Goal: Task Accomplishment & Management: Manage account settings

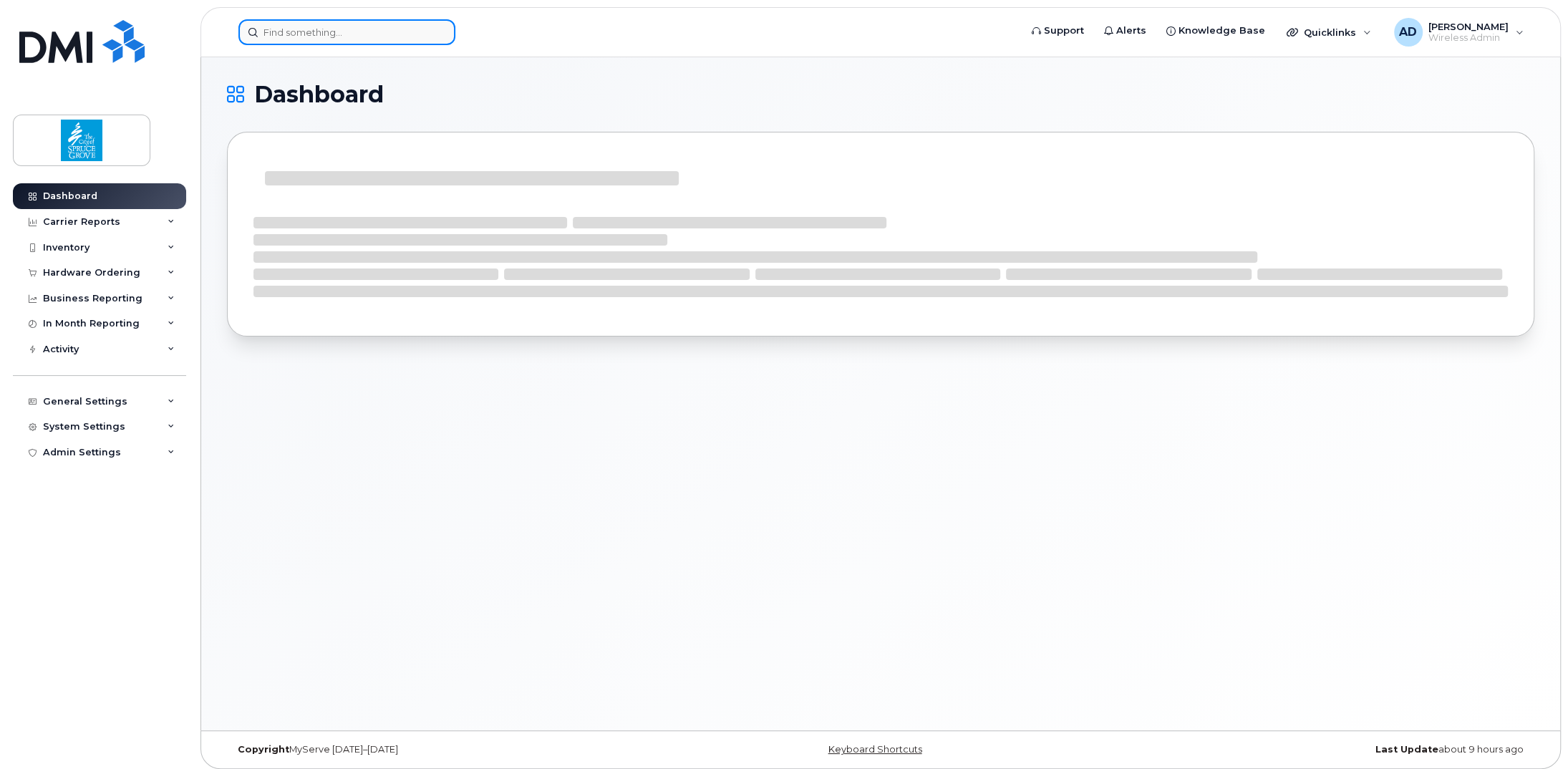
click at [320, 28] on input at bounding box center [347, 32] width 217 height 25
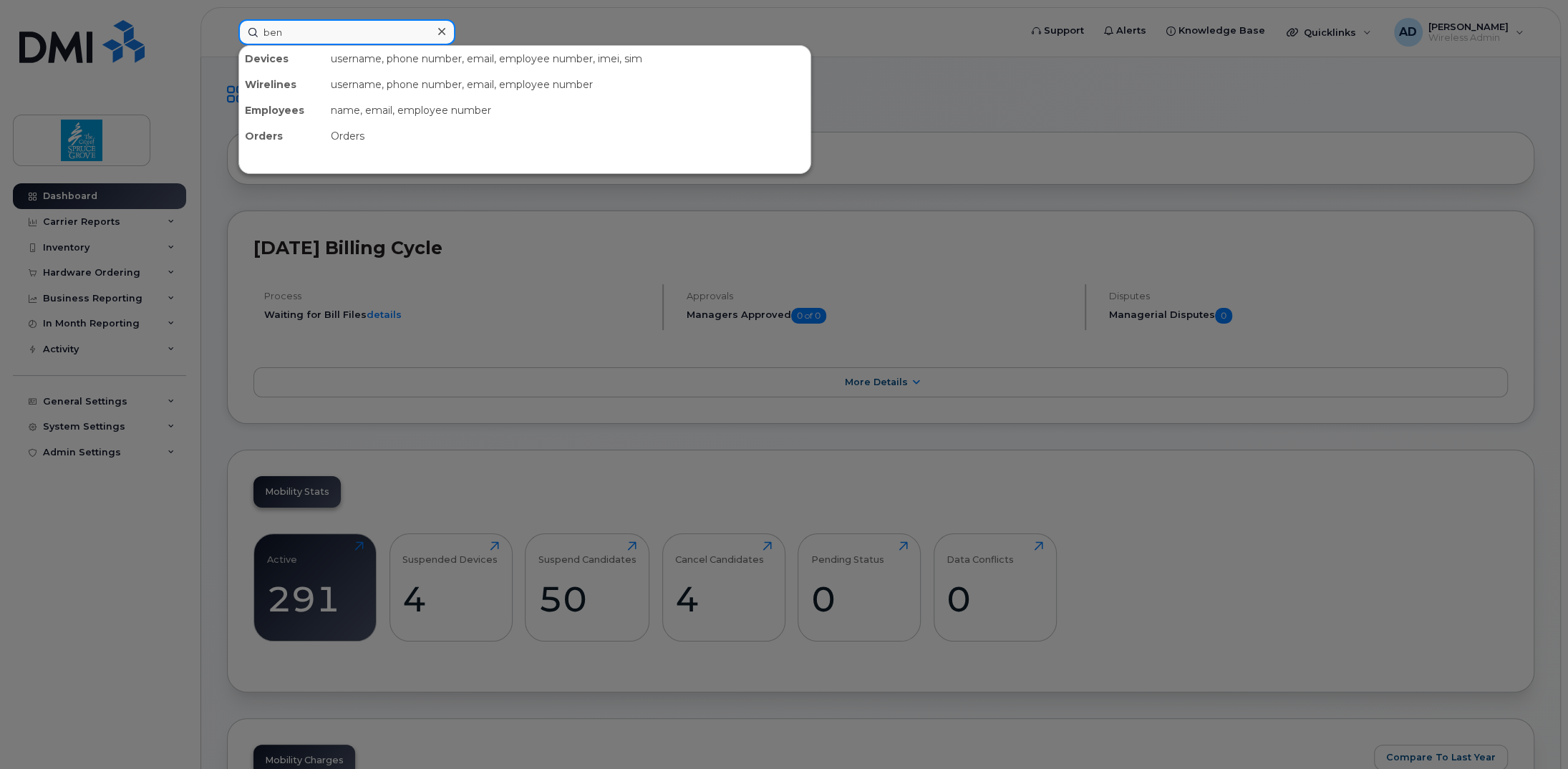
type input "ben"
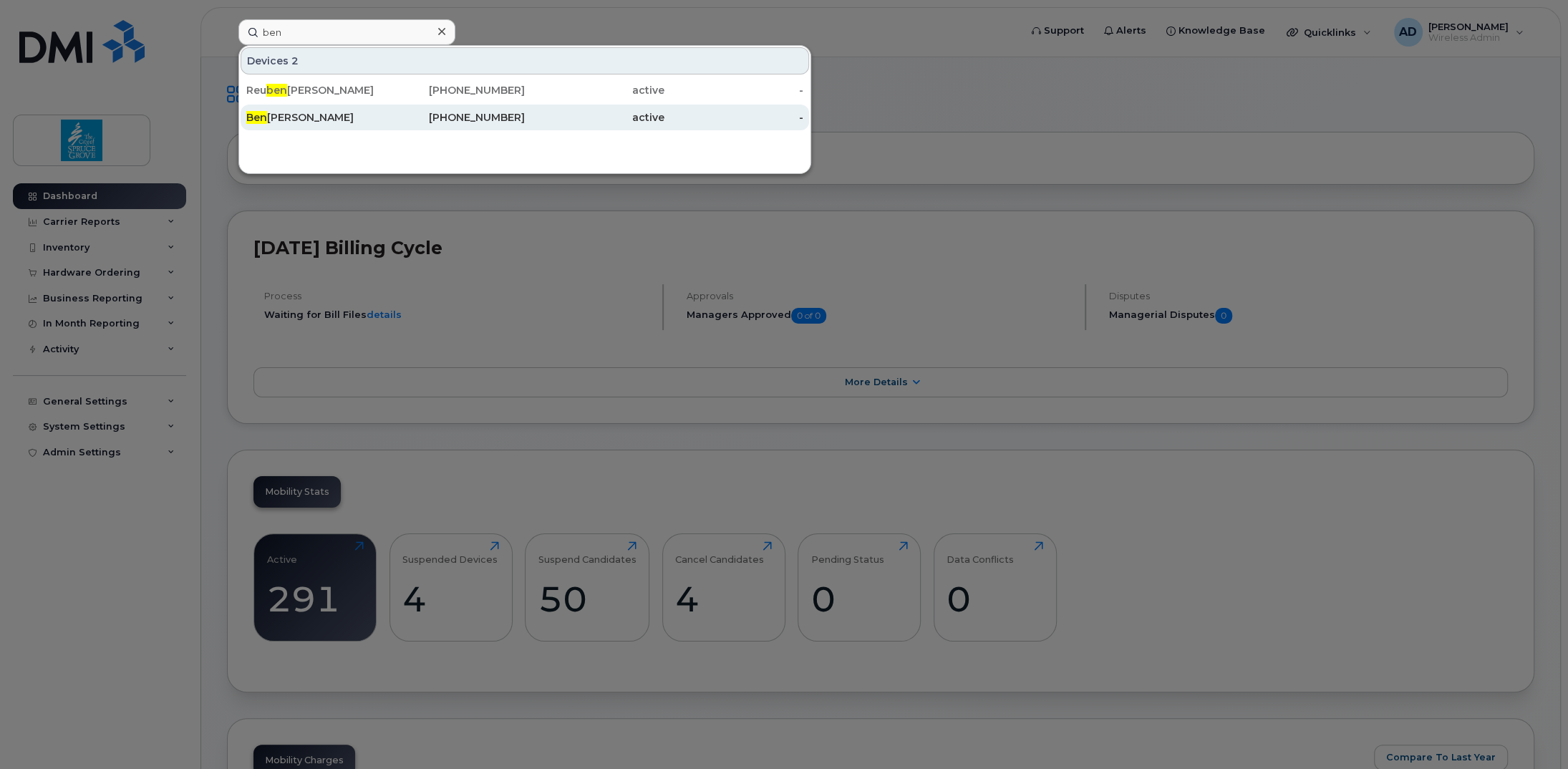
click at [316, 118] on div "Ben MacPherson" at bounding box center [316, 117] width 139 height 15
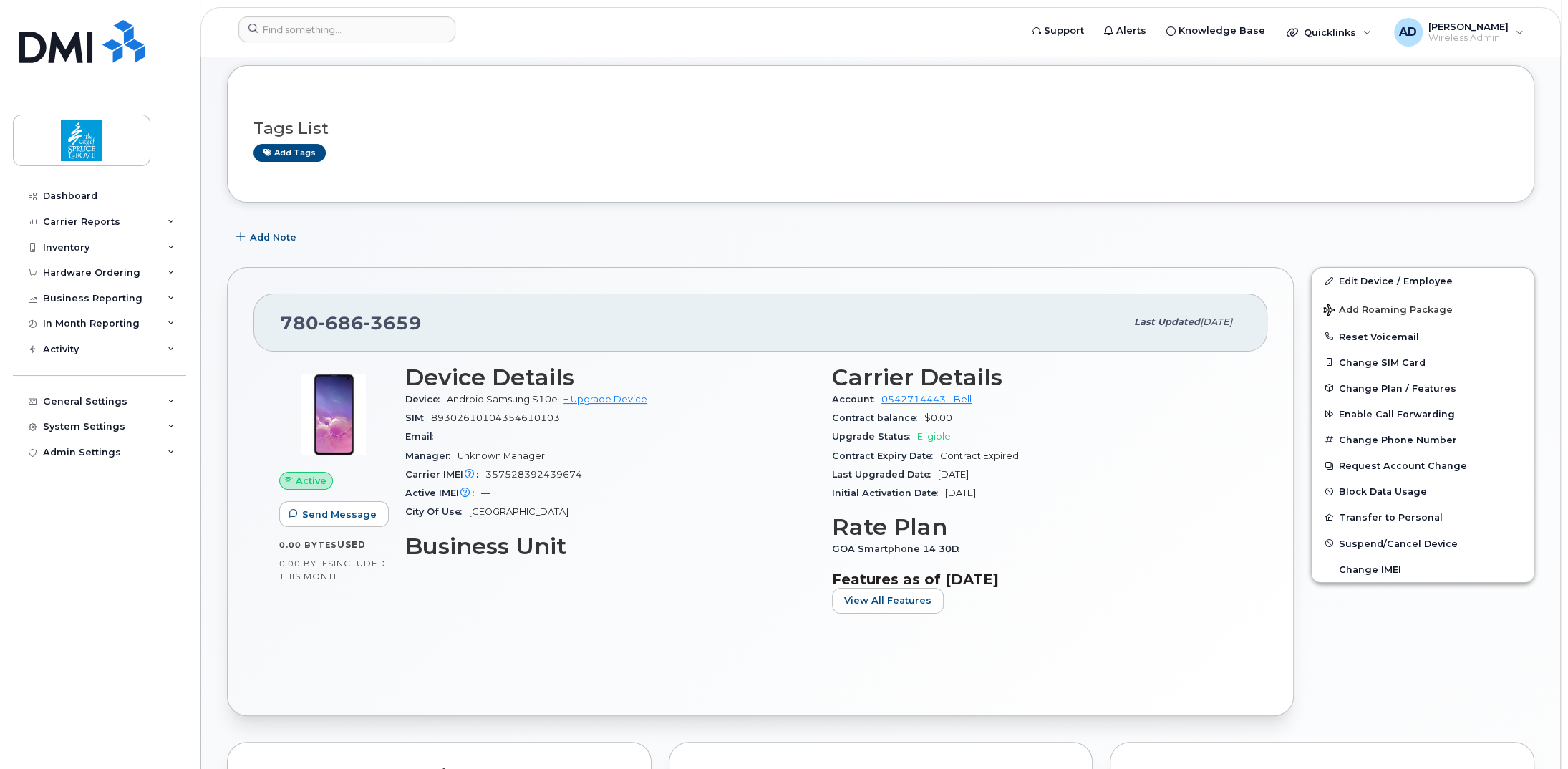
scroll to position [215, 0]
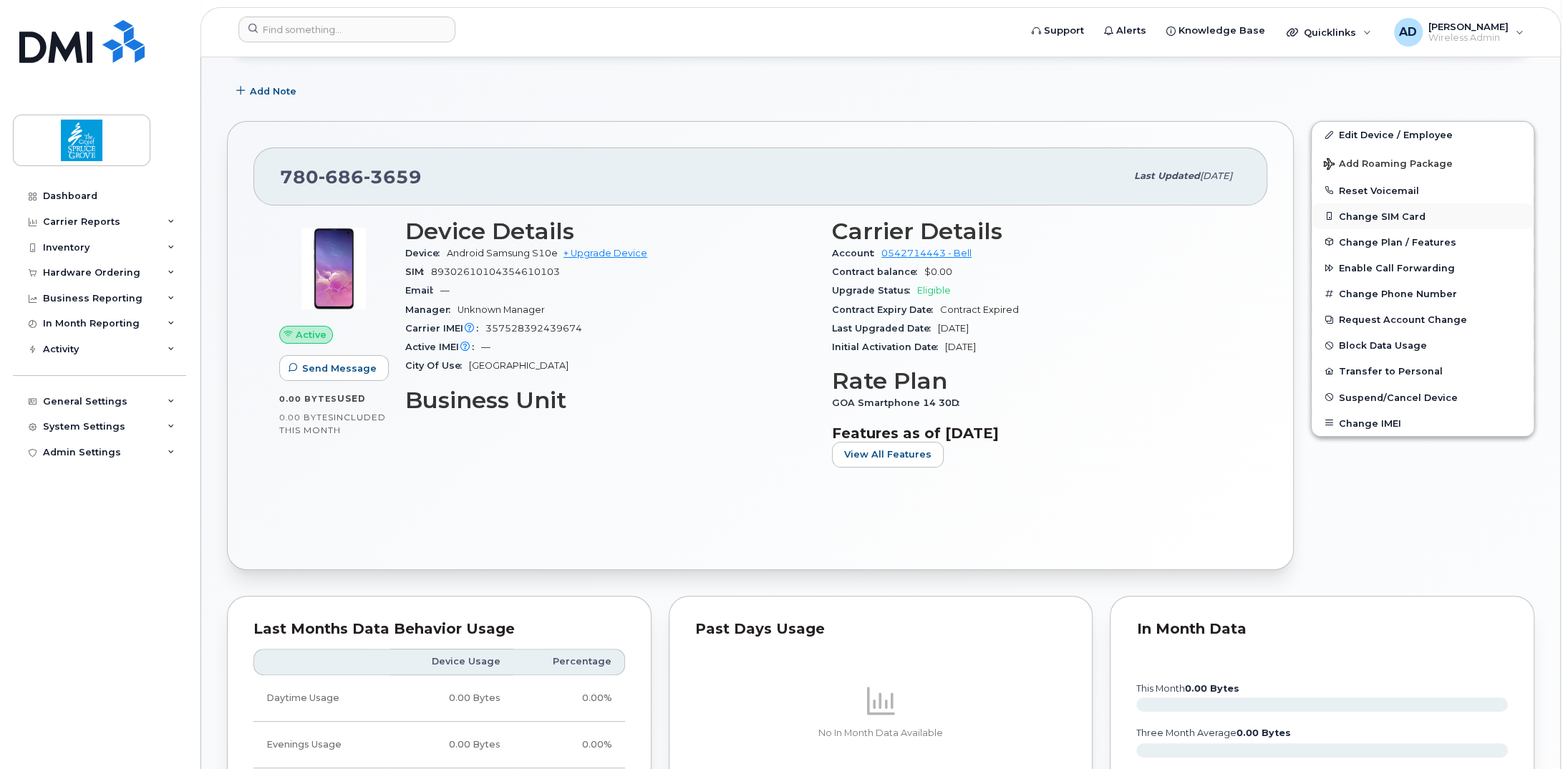
click at [1403, 215] on button "Change SIM Card" at bounding box center [1423, 216] width 222 height 25
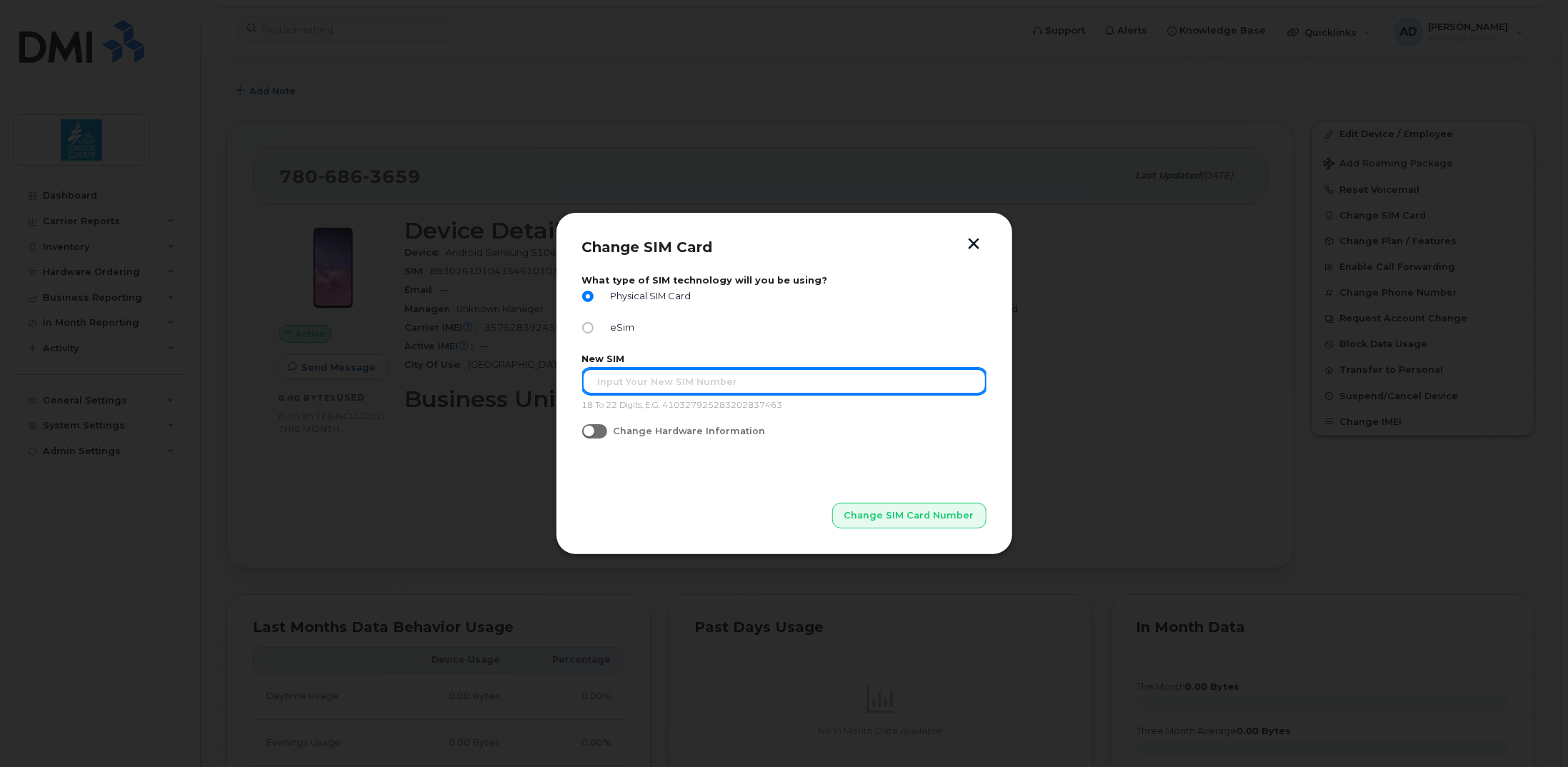
click at [635, 385] on input "text" at bounding box center [784, 381] width 404 height 25
paste input "89302610207419475212"
type input "89302610207419475212"
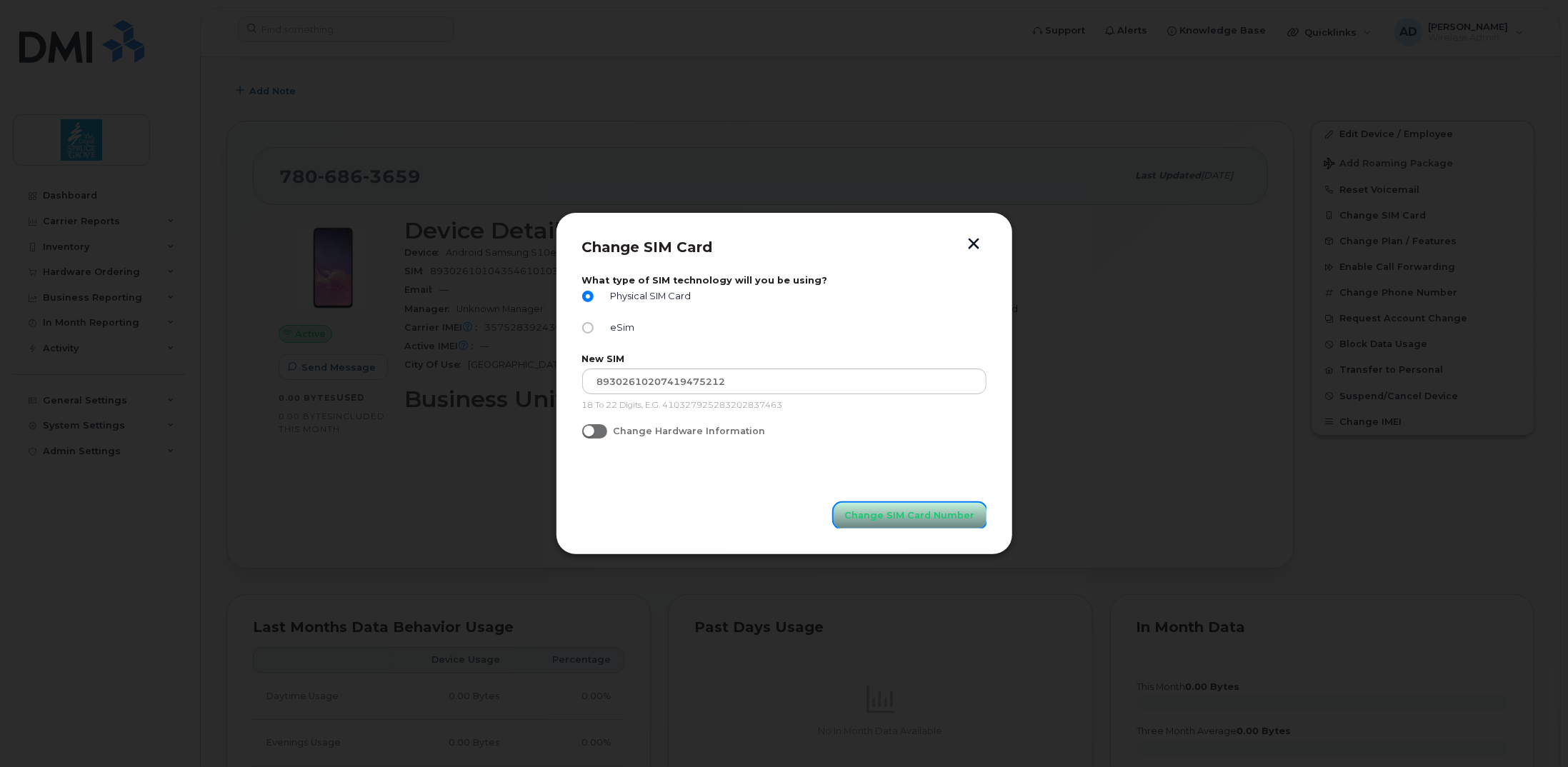
click at [922, 514] on span "Change SIM Card Number" at bounding box center [910, 516] width 130 height 14
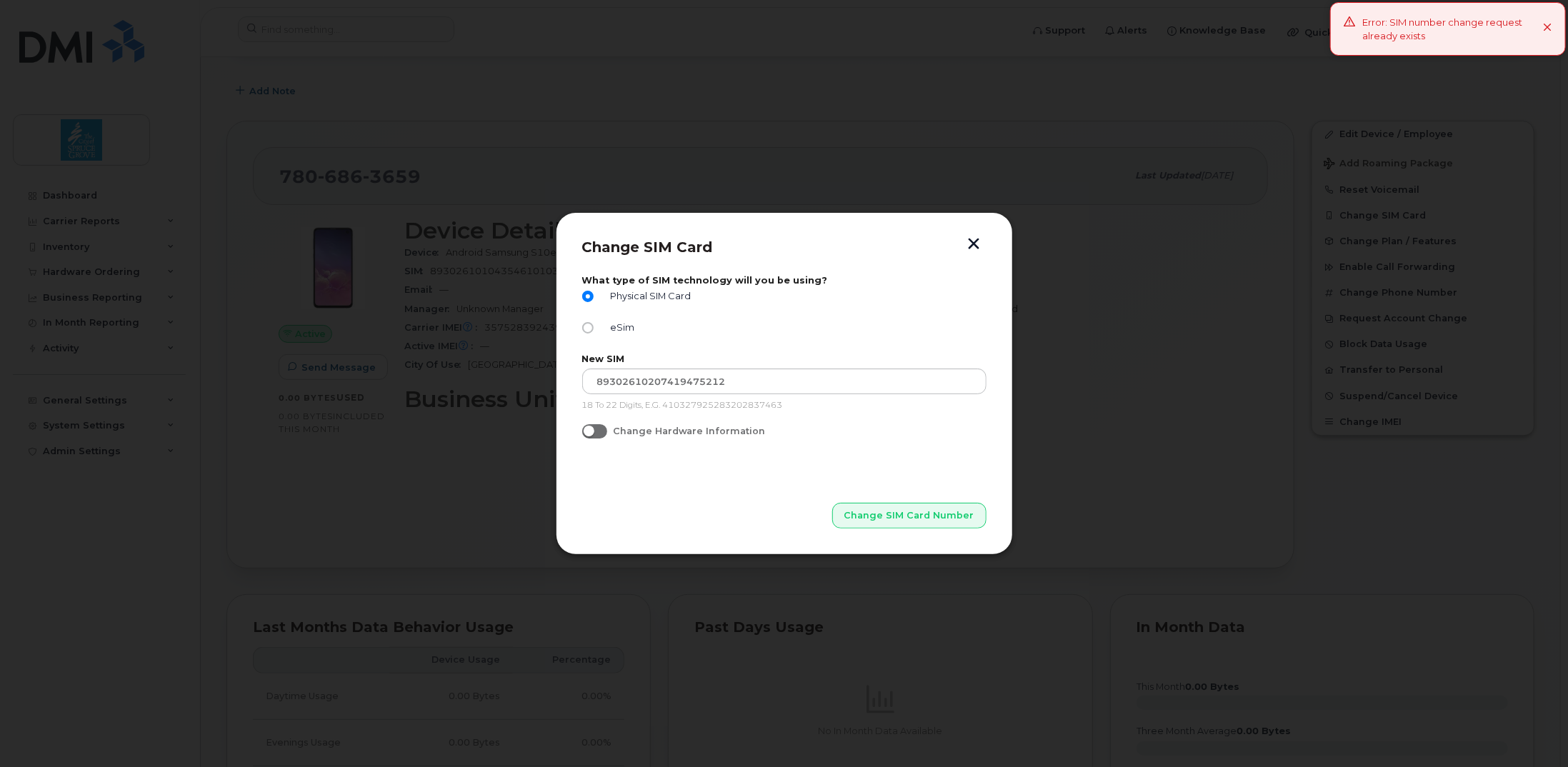
click at [1554, 25] on div "Error: SIM number change request already exists" at bounding box center [1448, 28] width 236 height 53
click at [972, 247] on button "button" at bounding box center [974, 245] width 21 height 15
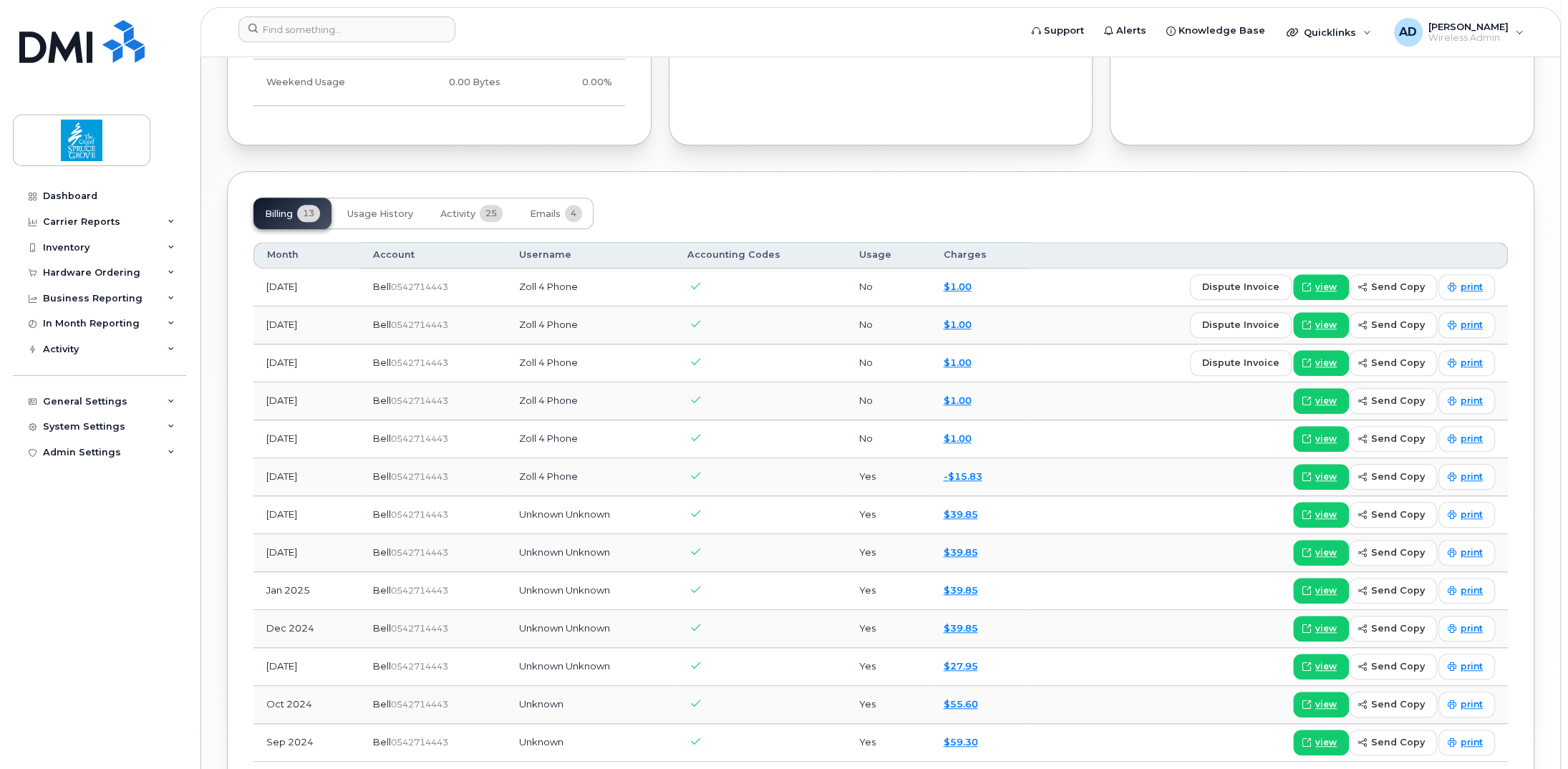
scroll to position [931, 0]
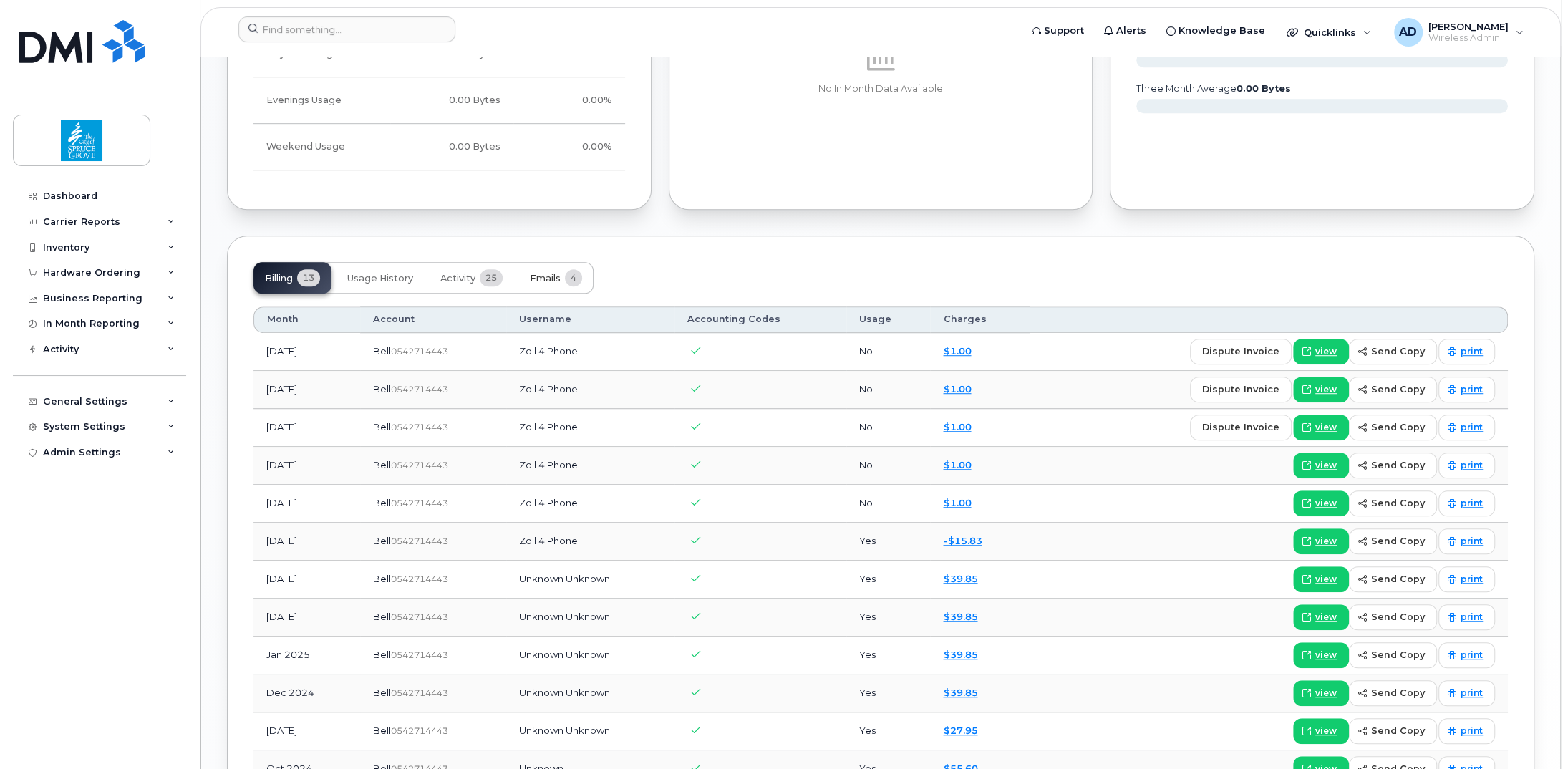
drag, startPoint x: 552, startPoint y: 277, endPoint x: 592, endPoint y: 278, distance: 40.0
click at [552, 276] on span "Emails" at bounding box center [545, 278] width 31 height 12
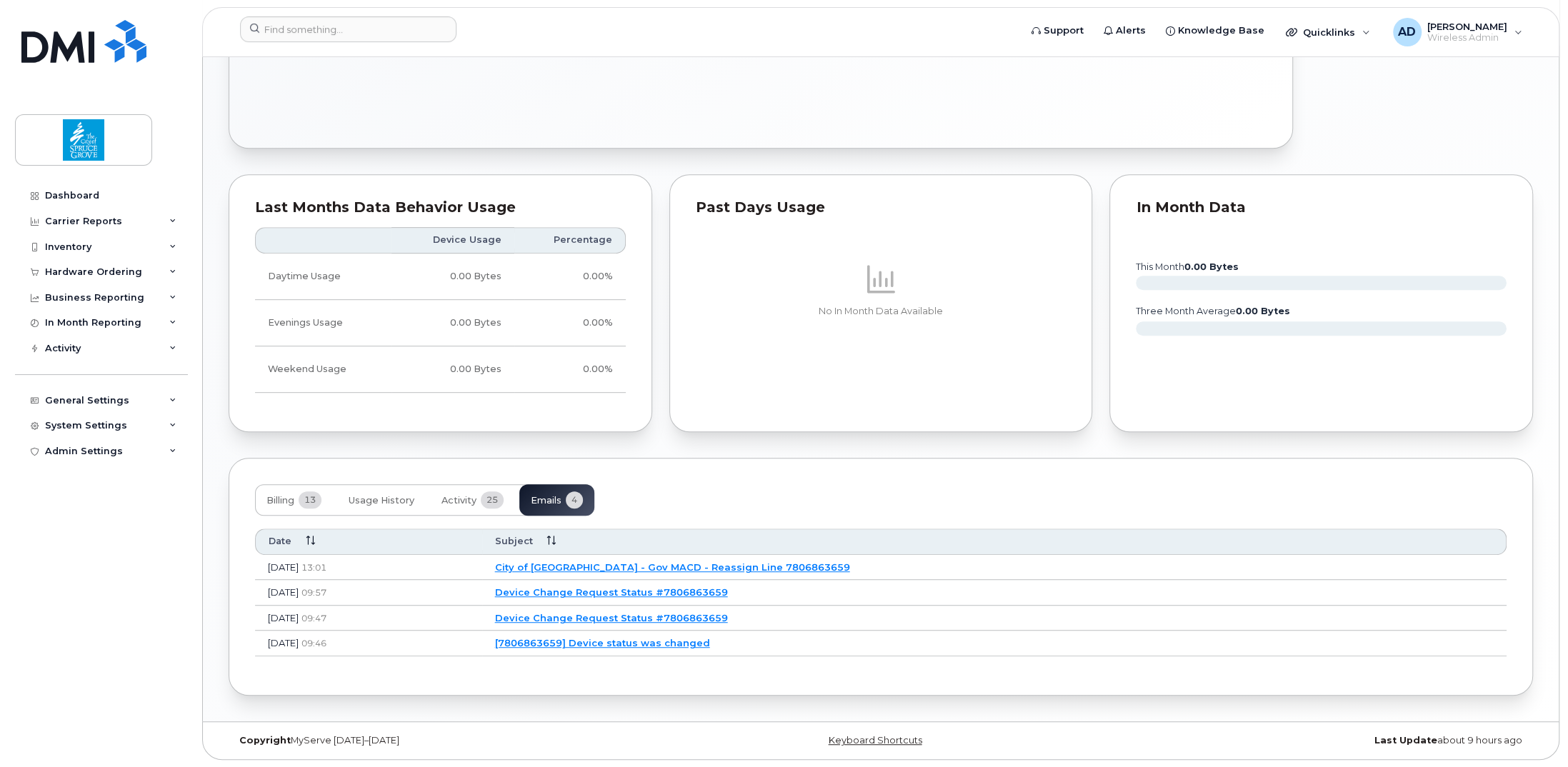
scroll to position [625, 0]
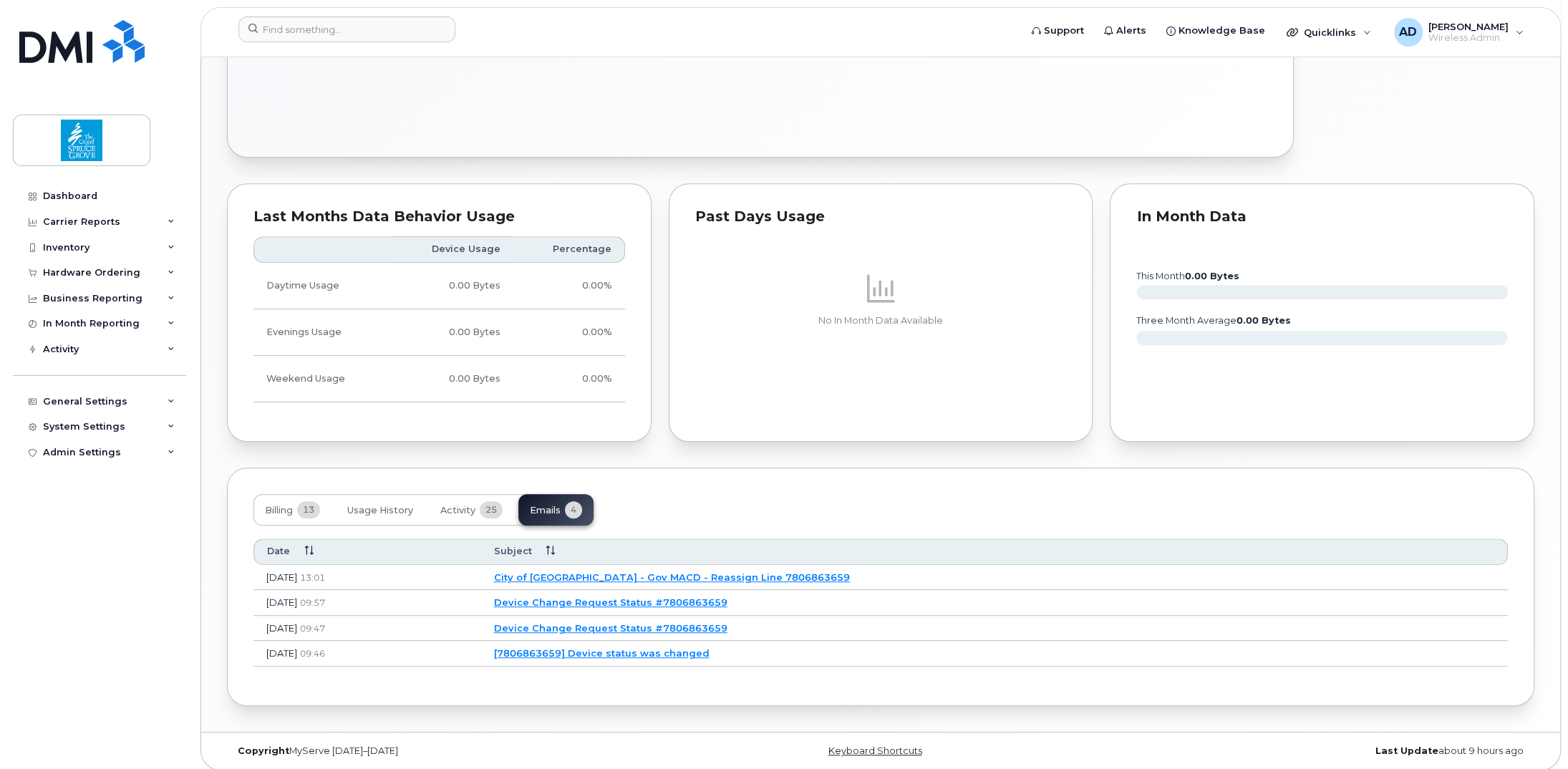
click at [728, 596] on link "Device Change Request Status #7806863659" at bounding box center [611, 602] width 234 height 12
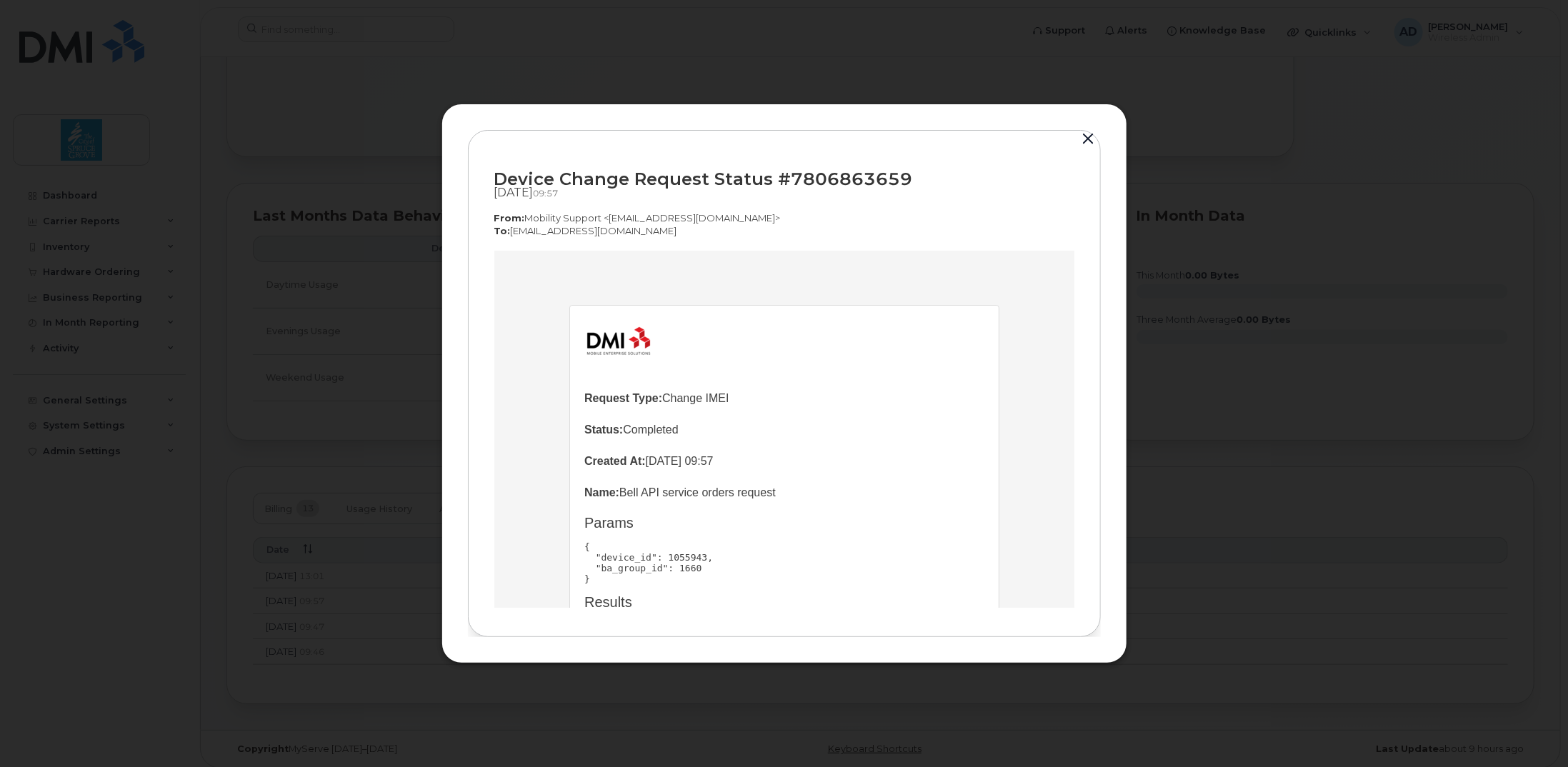
scroll to position [0, 0]
click at [1090, 140] on button "button" at bounding box center [1089, 139] width 21 height 20
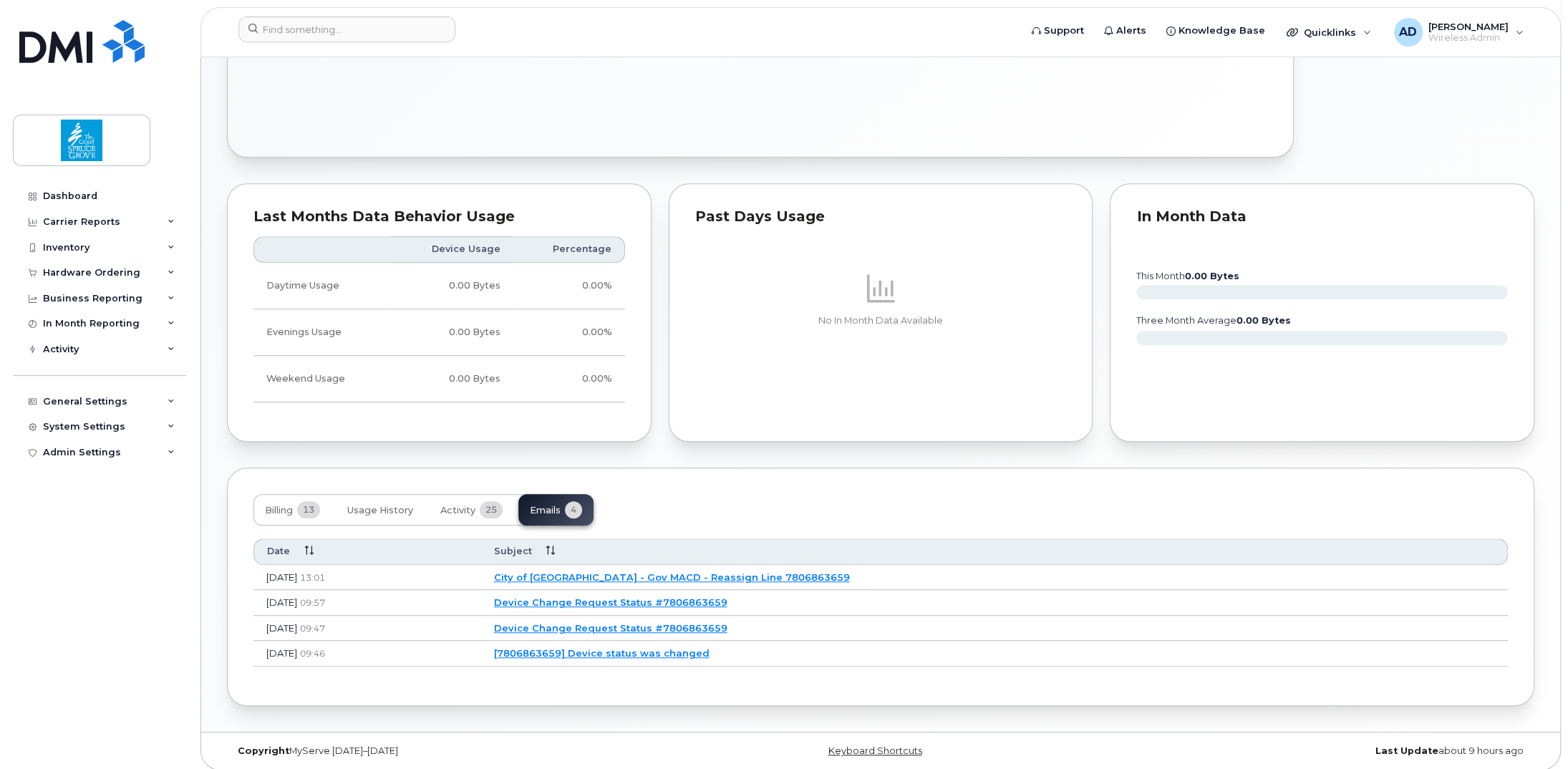
click at [728, 623] on link "Device Change Request Status #7806863659" at bounding box center [611, 628] width 234 height 12
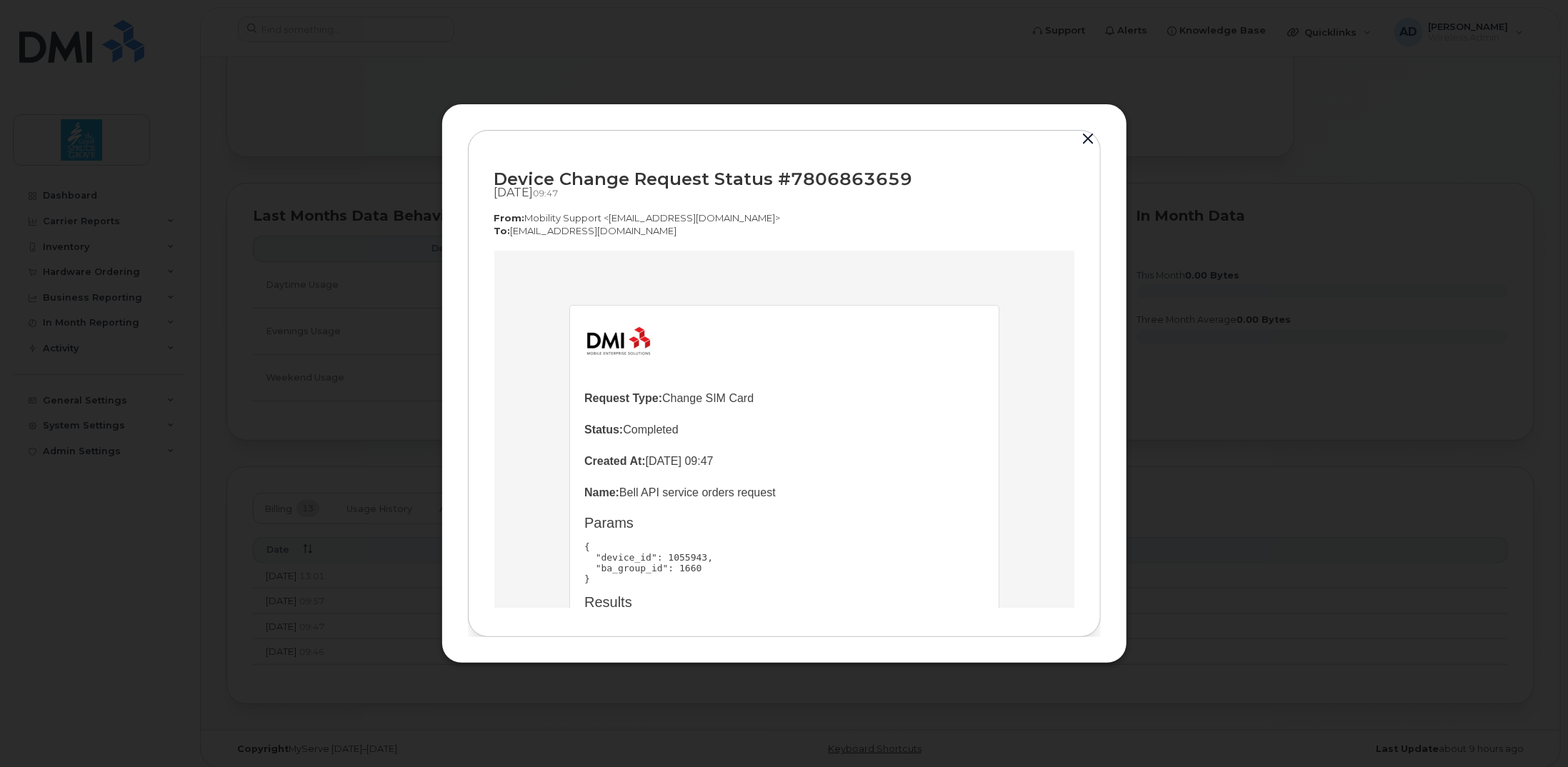
click at [1091, 139] on button "button" at bounding box center [1089, 139] width 21 height 20
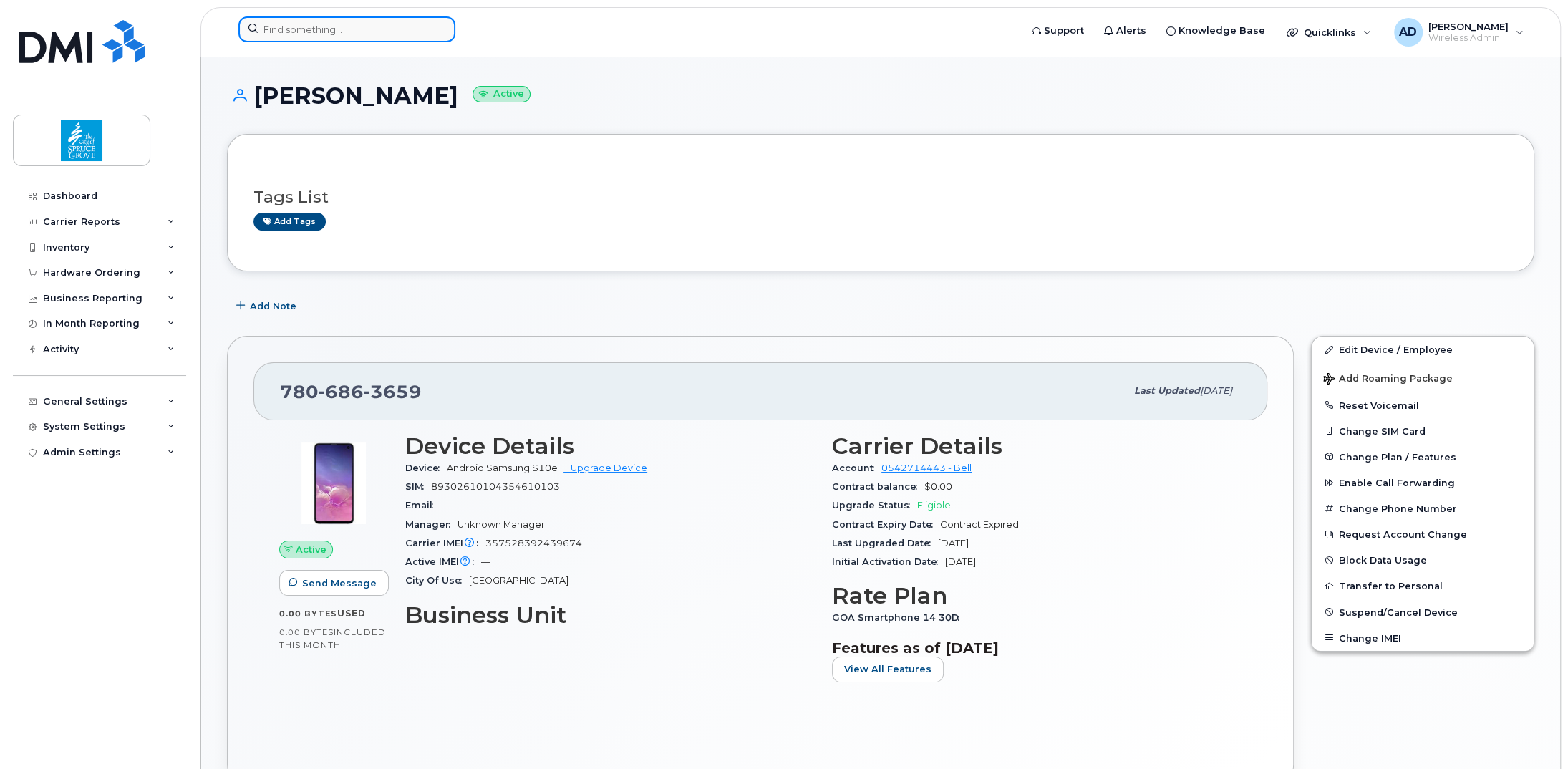
click at [316, 22] on input at bounding box center [347, 29] width 217 height 25
paste input "587 357-6924"
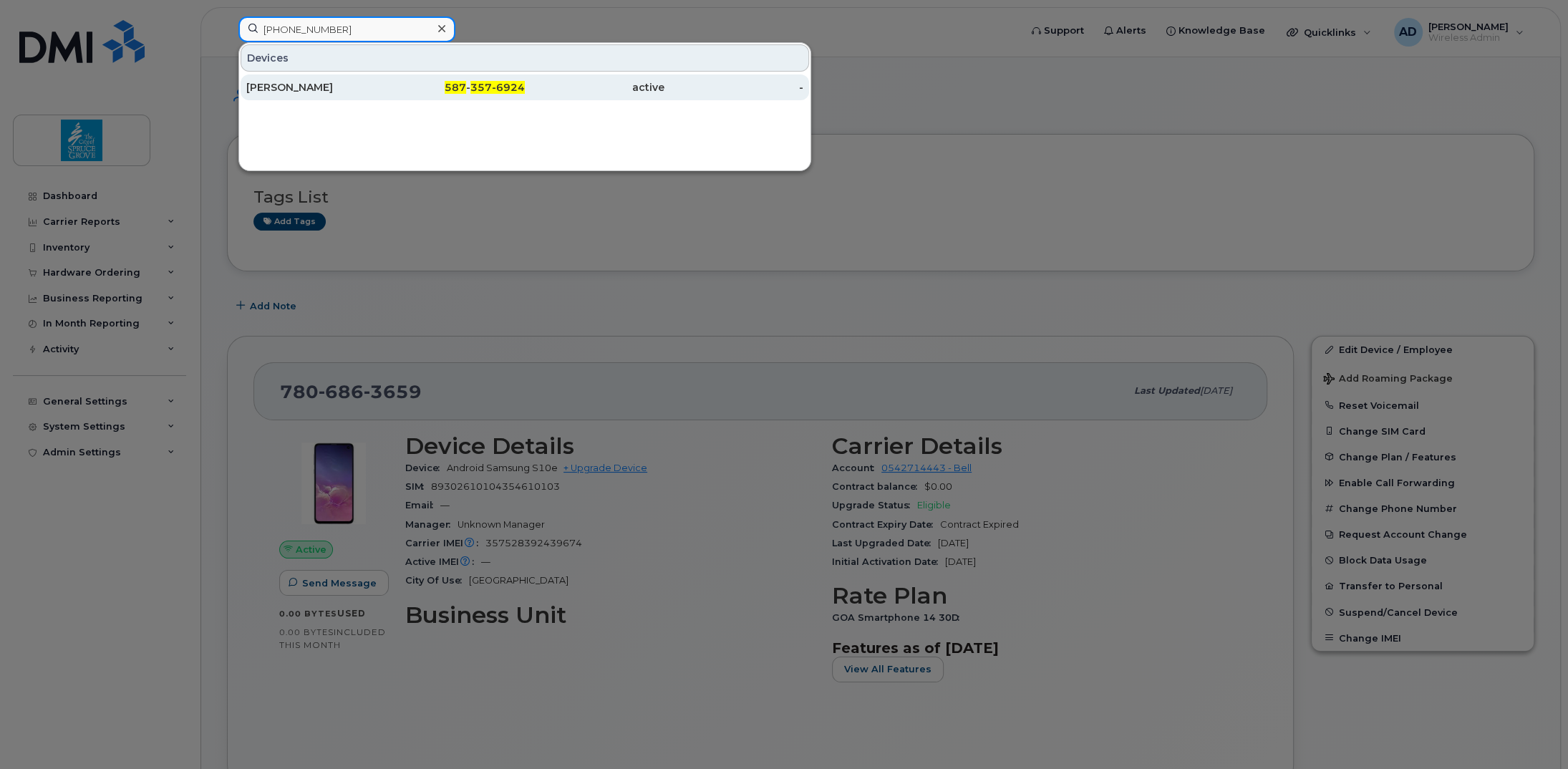
type input "587 357-6924"
click at [320, 83] on div "[PERSON_NAME]" at bounding box center [316, 87] width 139 height 15
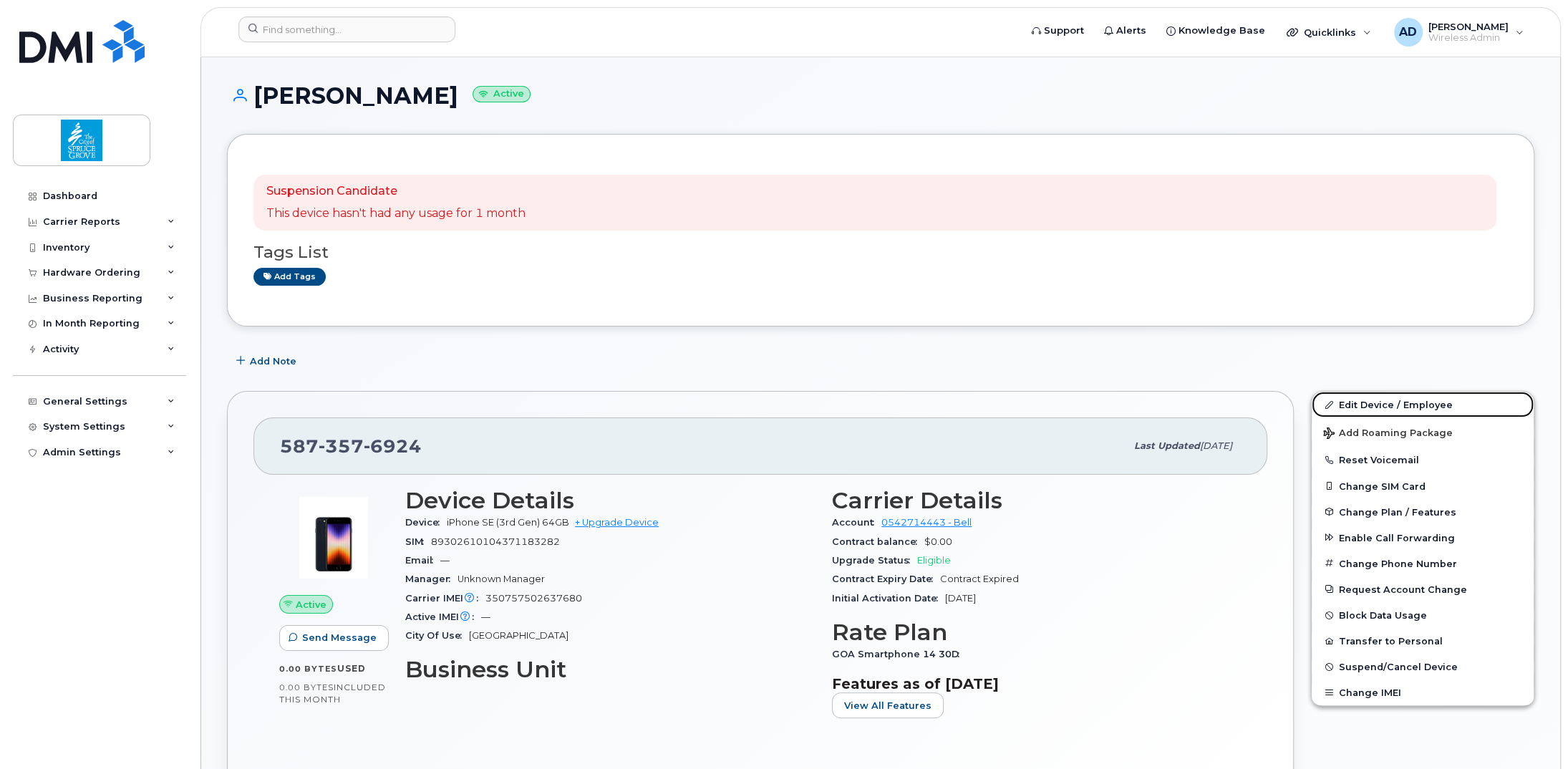
drag, startPoint x: 1389, startPoint y: 404, endPoint x: 702, endPoint y: 340, distance: 690.0
click at [1389, 404] on link "Edit Device / Employee" at bounding box center [1423, 404] width 222 height 25
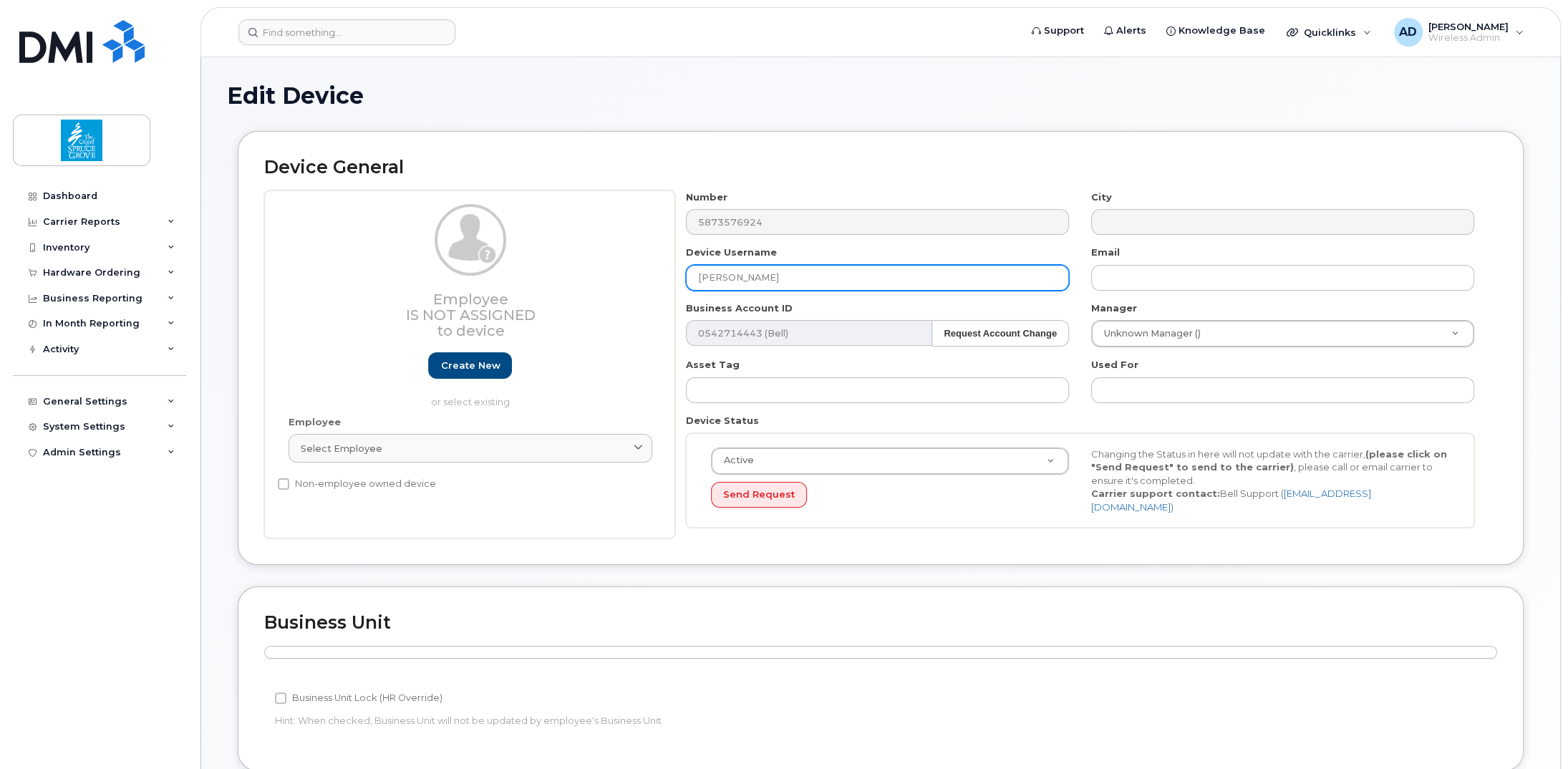
drag, startPoint x: 780, startPoint y: 278, endPoint x: 499, endPoint y: 258, distance: 281.7
click at [528, 264] on div "Employee Is not assigned to device Create new or select existing Employee Selec…" at bounding box center [880, 365] width 1233 height 348
paste input "[PERSON_NAME]"
type input "[PERSON_NAME]"
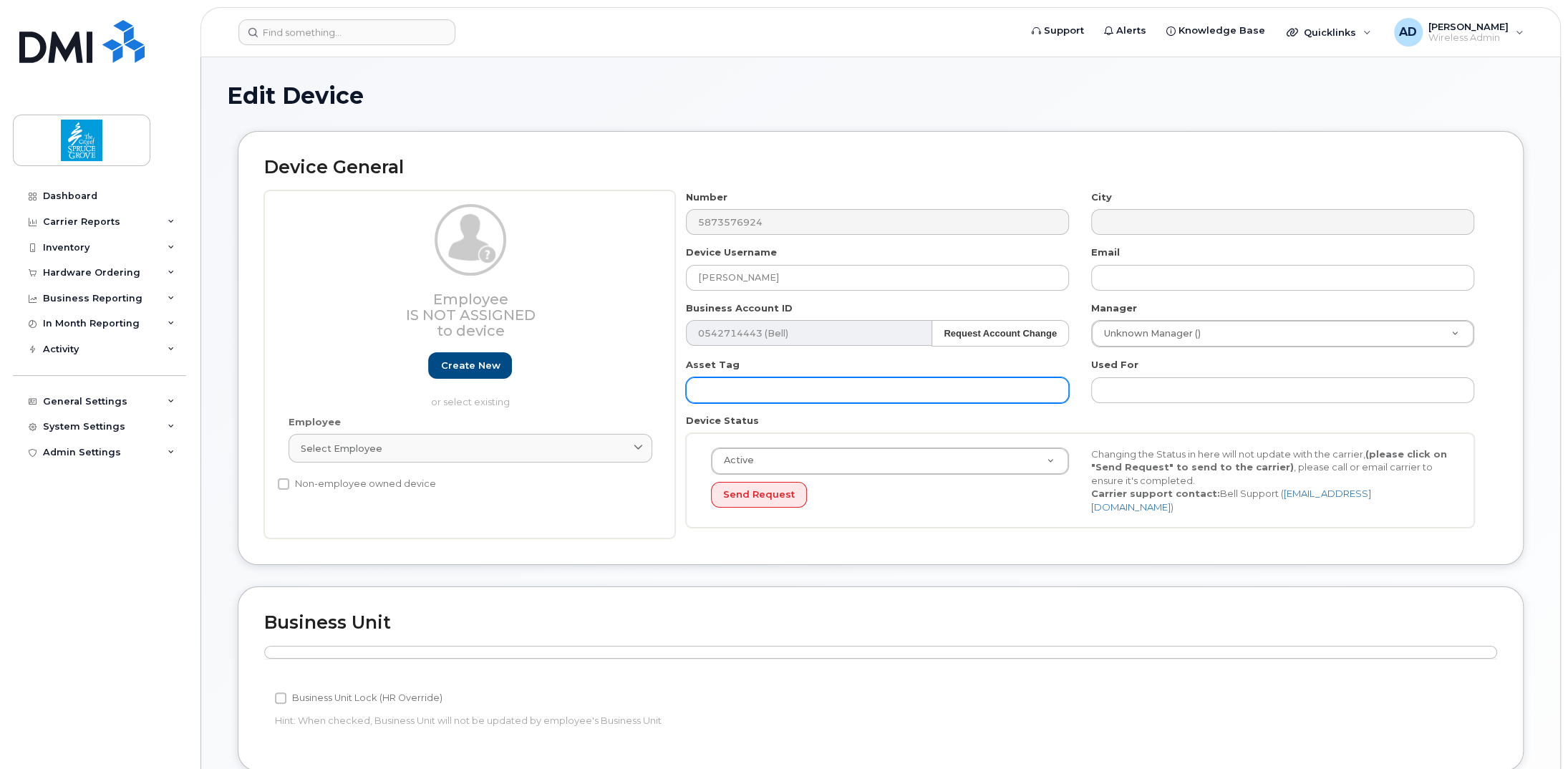
click at [754, 385] on input "text" at bounding box center [877, 389] width 383 height 25
paste input "MD0494"
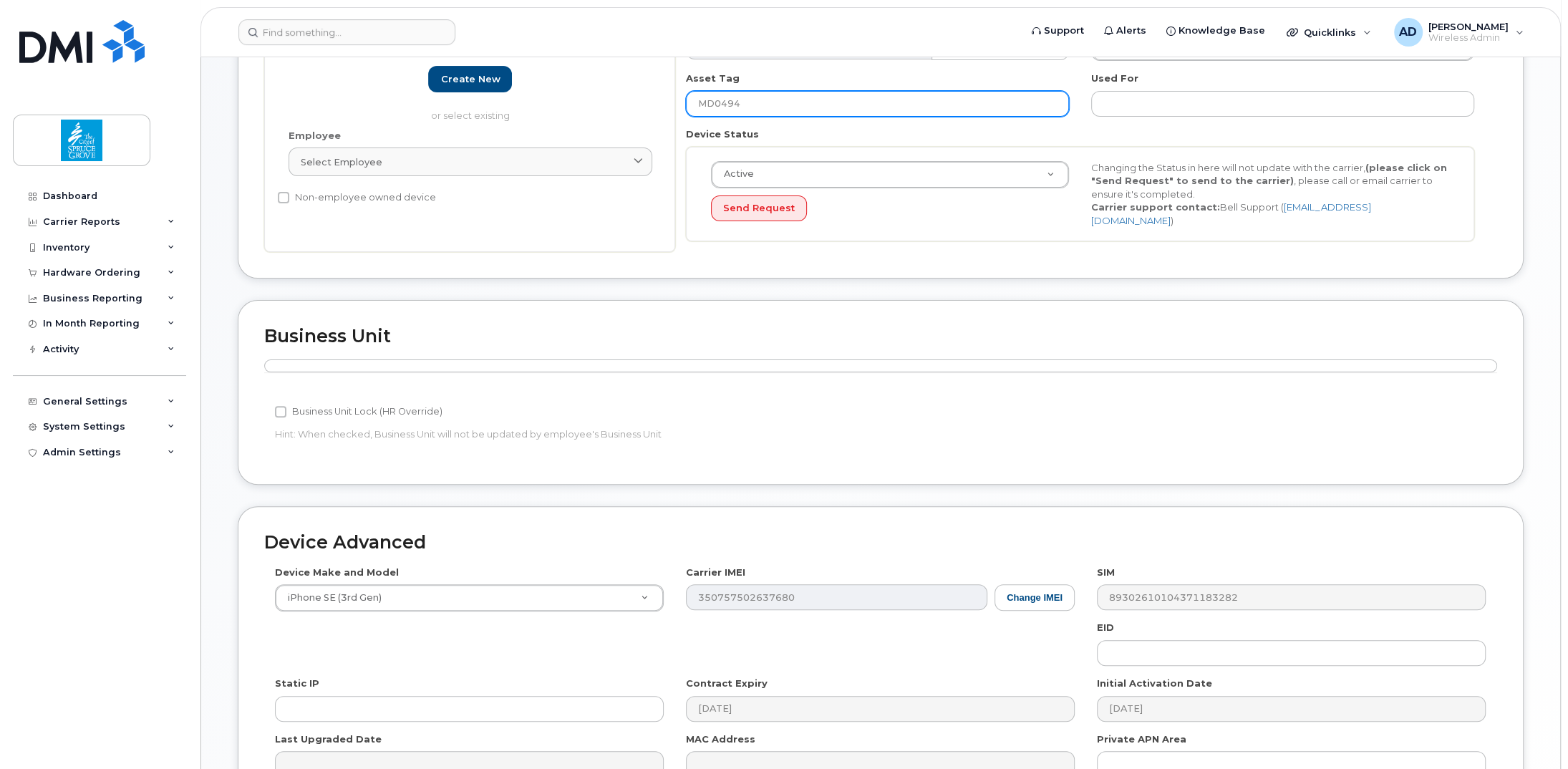
scroll to position [438, 0]
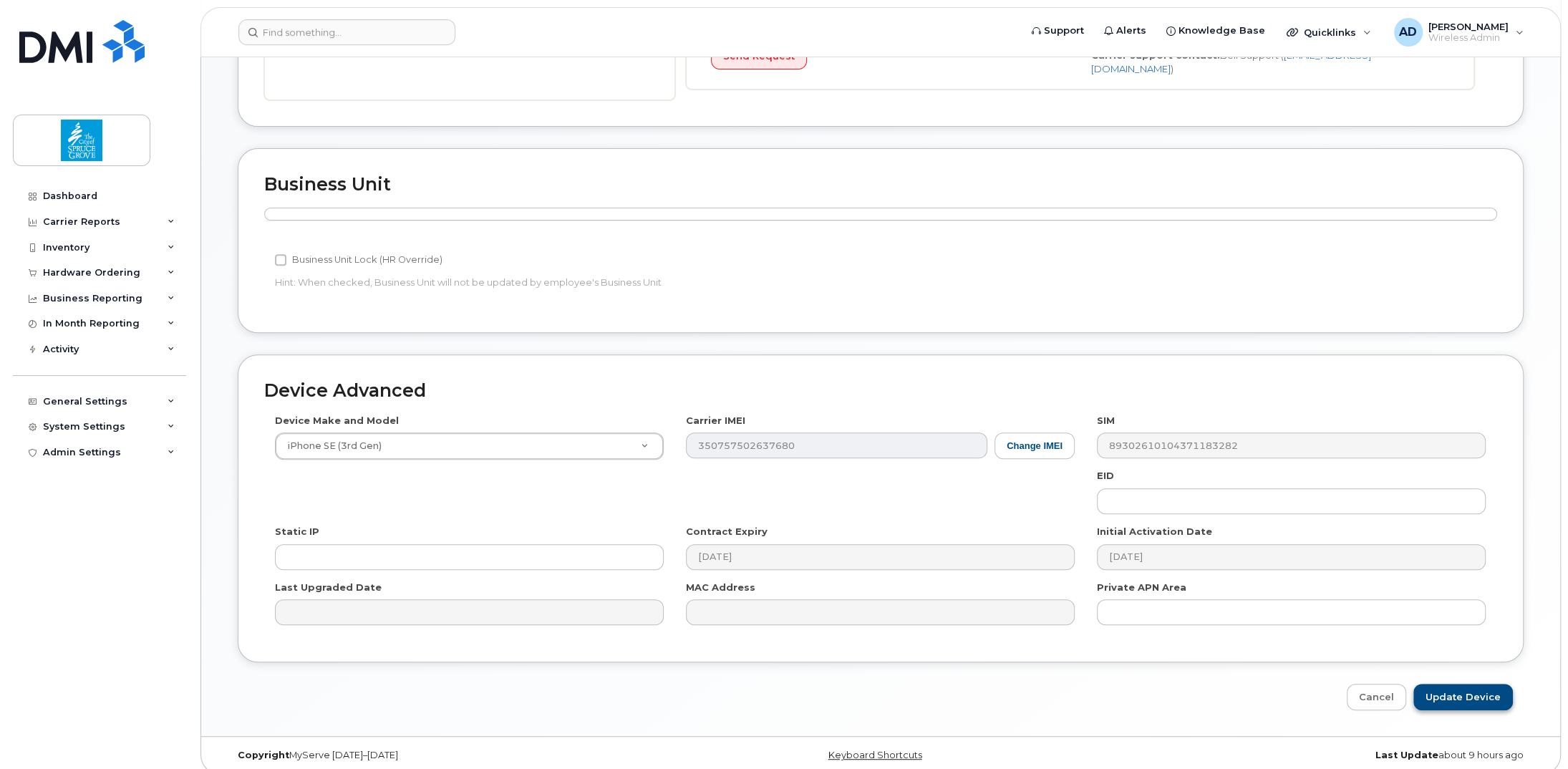
type input "MD0494"
click at [1475, 687] on input "Update Device" at bounding box center [1463, 696] width 99 height 26
type input "Saving..."
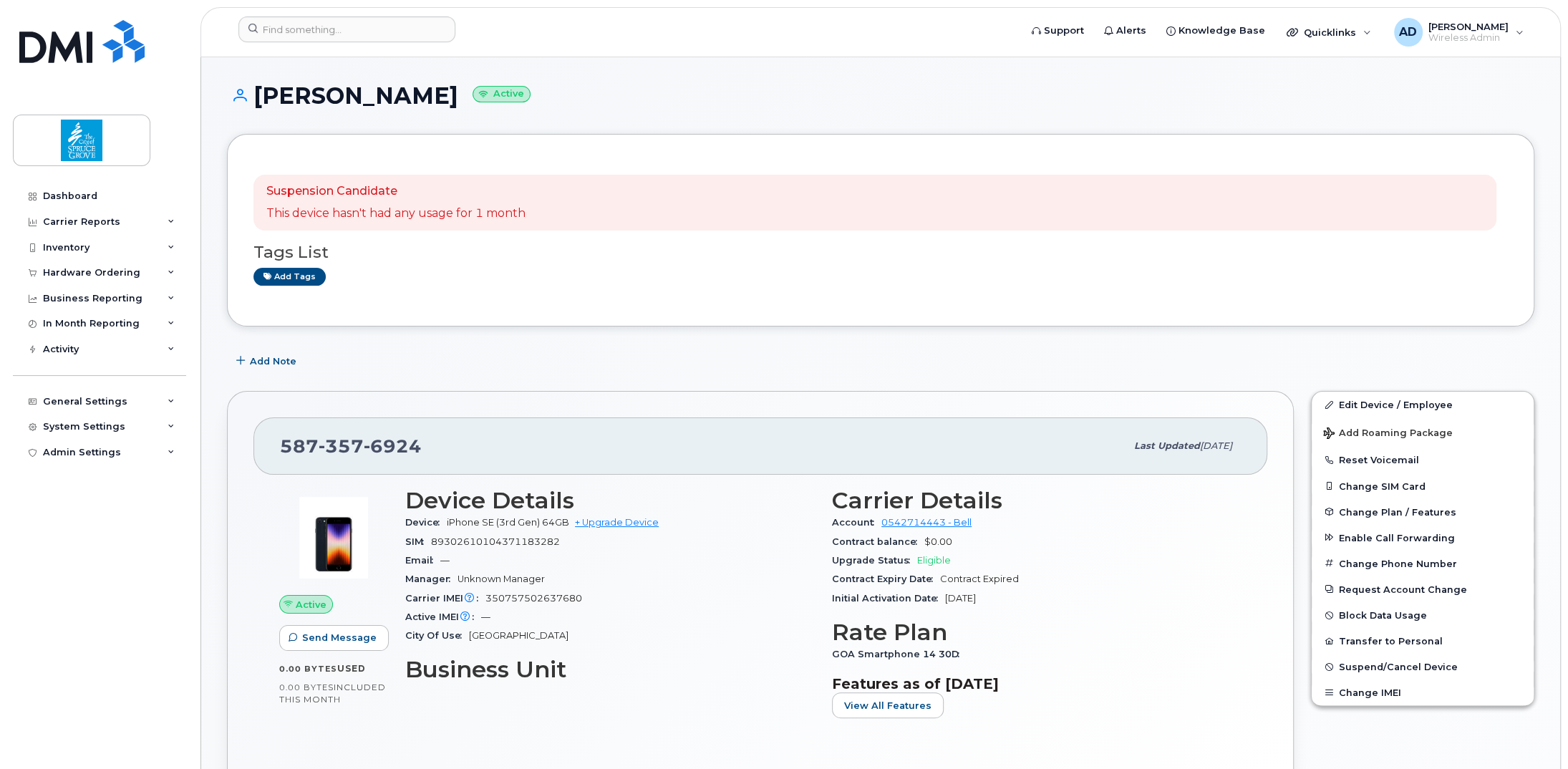
click at [1023, 280] on div "Add tags" at bounding box center [875, 276] width 1243 height 18
click at [585, 220] on div "Suspension Candidate This device hasn't had any usage for 1 month" at bounding box center [875, 201] width 1243 height 55
click at [976, 195] on div "Suspension Candidate This device hasn't had any usage for 1 month" at bounding box center [875, 201] width 1243 height 55
click at [960, 280] on div "Add tags" at bounding box center [875, 276] width 1243 height 18
